Goal: Information Seeking & Learning: Check status

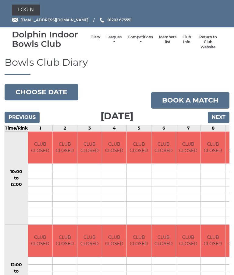
click at [161, 42] on link "Members list" at bounding box center [167, 40] width 17 height 10
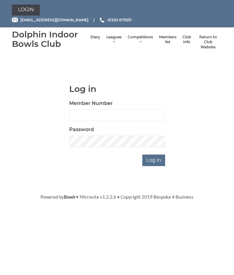
click at [84, 115] on input "Member Number" at bounding box center [117, 116] width 96 height 12
type input "2892"
click at [161, 162] on input "Log in" at bounding box center [153, 161] width 23 height 12
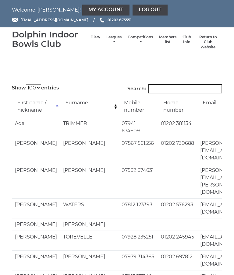
select select "100"
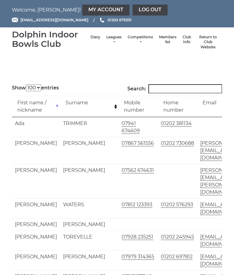
click at [168, 93] on input "Search:" at bounding box center [185, 88] width 74 height 9
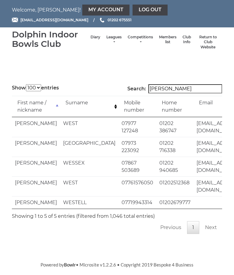
type input "West"
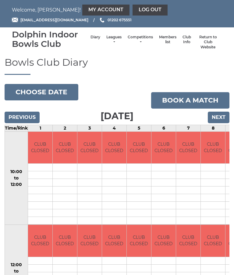
click at [161, 41] on link "Members list" at bounding box center [167, 40] width 17 height 10
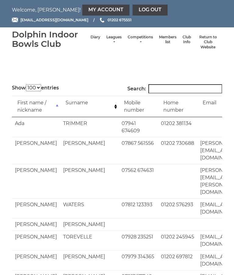
select select "100"
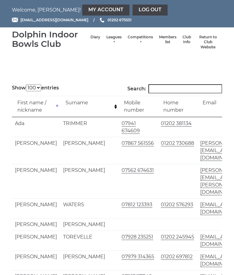
click at [172, 90] on input "Search:" at bounding box center [185, 88] width 74 height 9
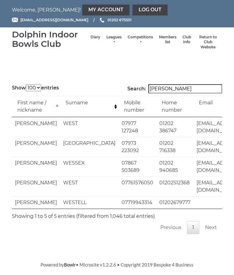
type input "West"
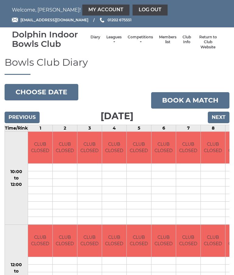
click at [108, 40] on link "Leagues" at bounding box center [113, 40] width 15 height 10
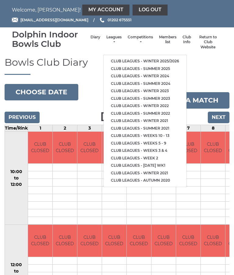
click at [165, 60] on link "Club leagues - Winter 2025/2026" at bounding box center [145, 62] width 83 height 8
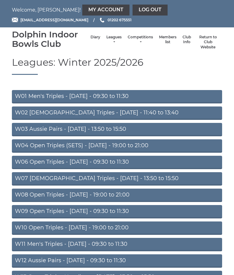
click at [113, 97] on link "W01 Men's Triples - [DATE] - 09:30 to 11:30" at bounding box center [117, 96] width 210 height 13
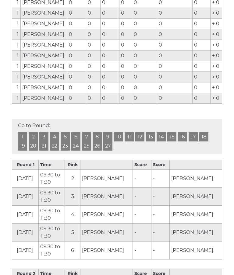
scroll to position [155, 0]
